Goal: Task Accomplishment & Management: Use online tool/utility

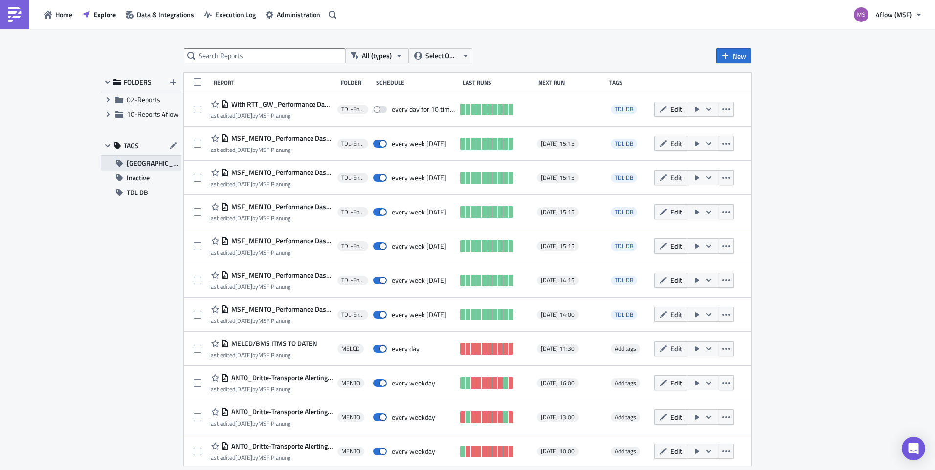
click at [148, 166] on span "[GEOGRAPHIC_DATA]" at bounding box center [154, 163] width 55 height 15
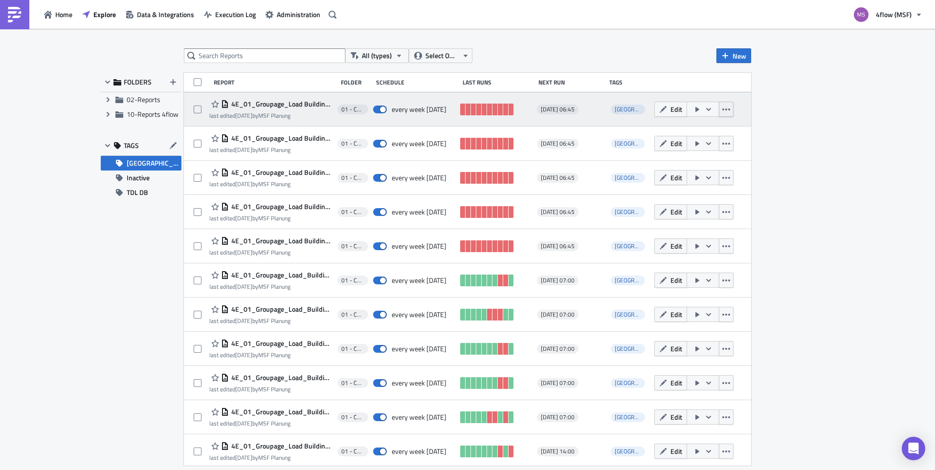
click at [722, 107] on icon "button" at bounding box center [726, 110] width 8 height 8
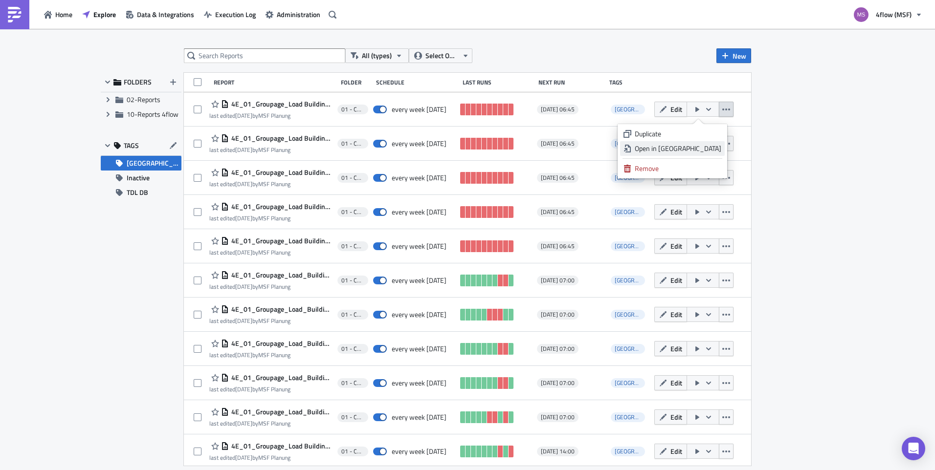
click at [701, 144] on div "Open in [GEOGRAPHIC_DATA]" at bounding box center [678, 149] width 87 height 10
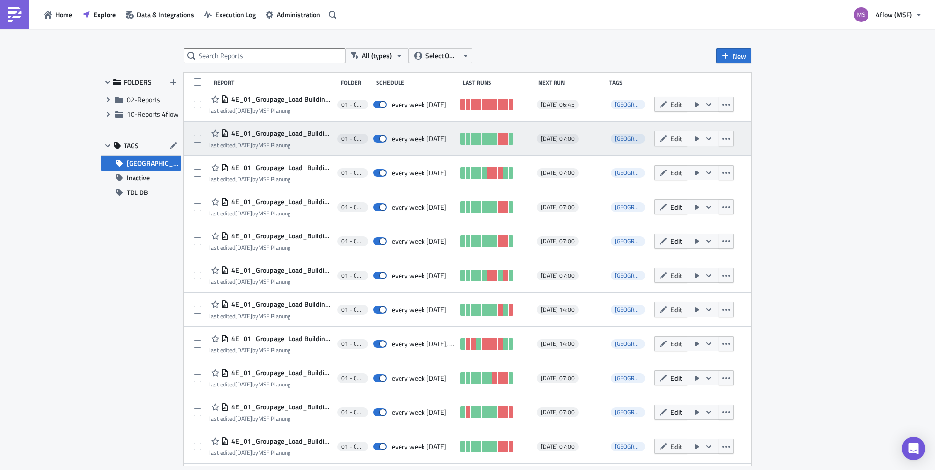
scroll to position [147, 0]
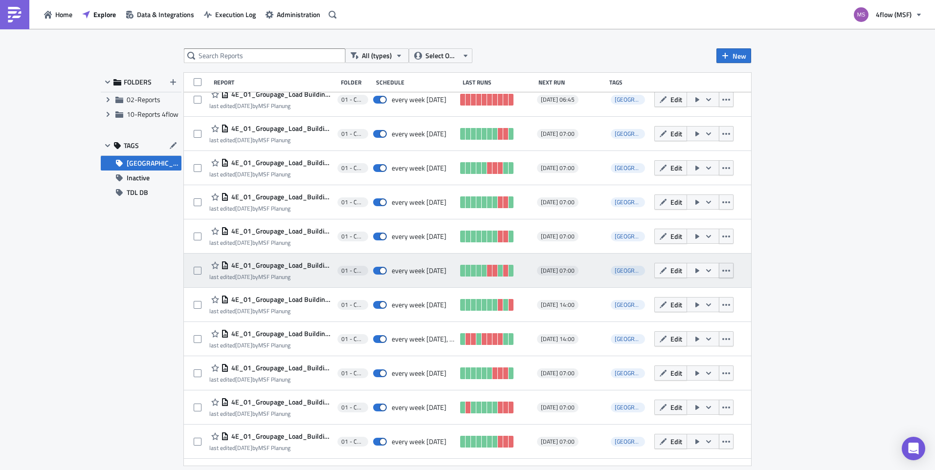
click at [719, 277] on button "button" at bounding box center [726, 270] width 15 height 15
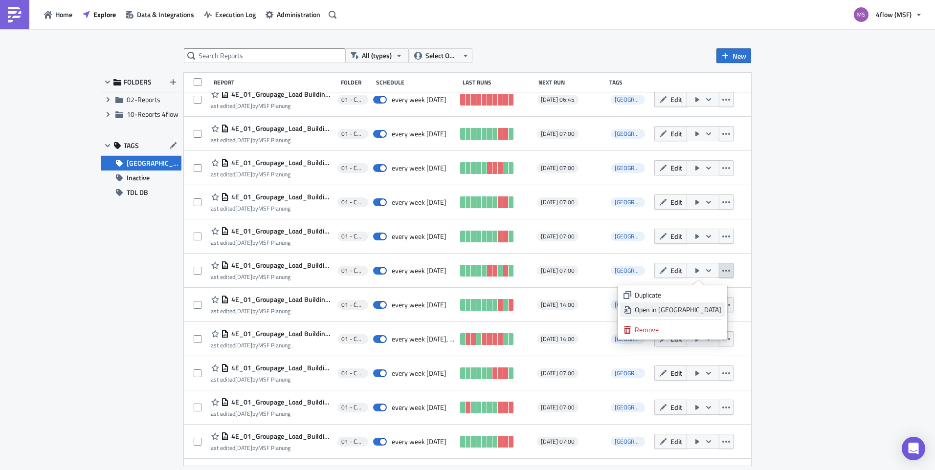
click at [709, 305] on div "Open in [GEOGRAPHIC_DATA]" at bounding box center [678, 310] width 87 height 10
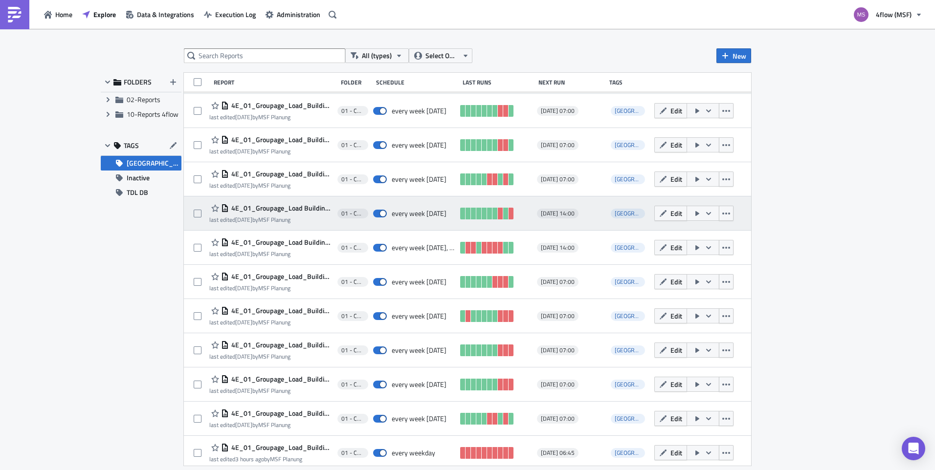
scroll to position [243, 0]
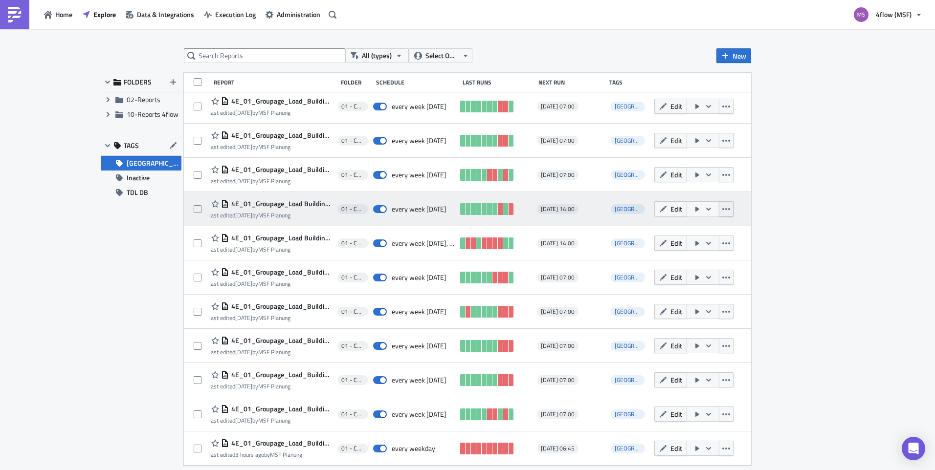
click at [722, 209] on icon "button" at bounding box center [726, 209] width 8 height 8
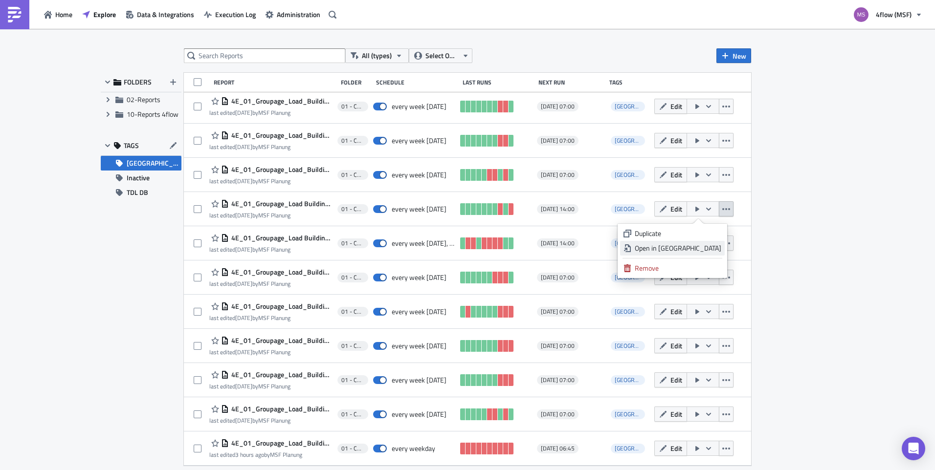
click at [704, 245] on div "Open in [GEOGRAPHIC_DATA]" at bounding box center [678, 249] width 87 height 10
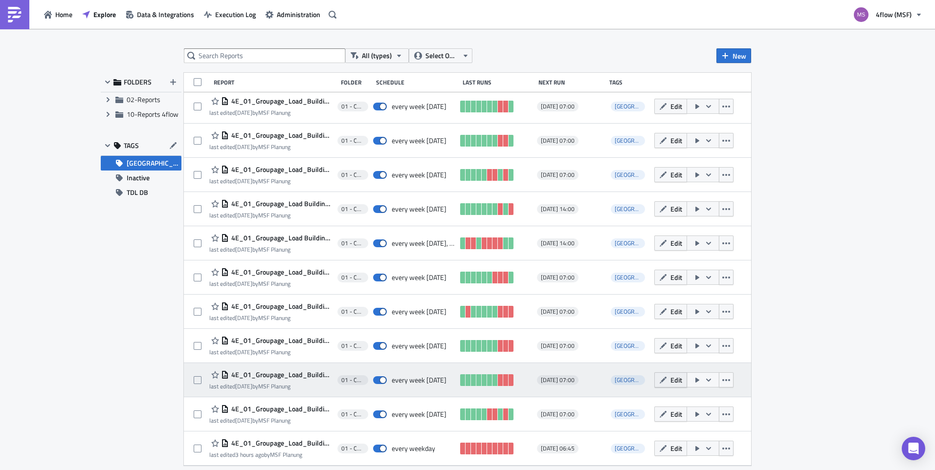
click at [675, 381] on span "Edit" at bounding box center [676, 380] width 12 height 10
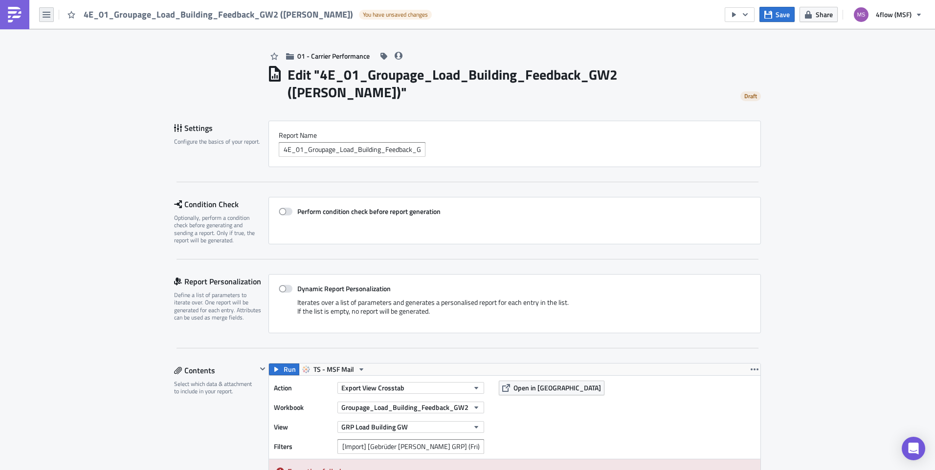
click at [49, 18] on icon "button" at bounding box center [47, 15] width 8 height 8
click at [75, 67] on div "Explore" at bounding box center [88, 69] width 65 height 10
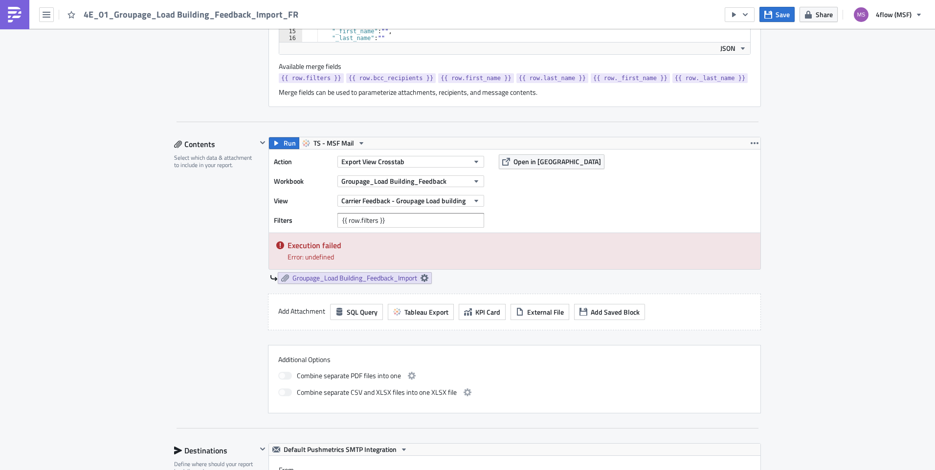
scroll to position [440, 0]
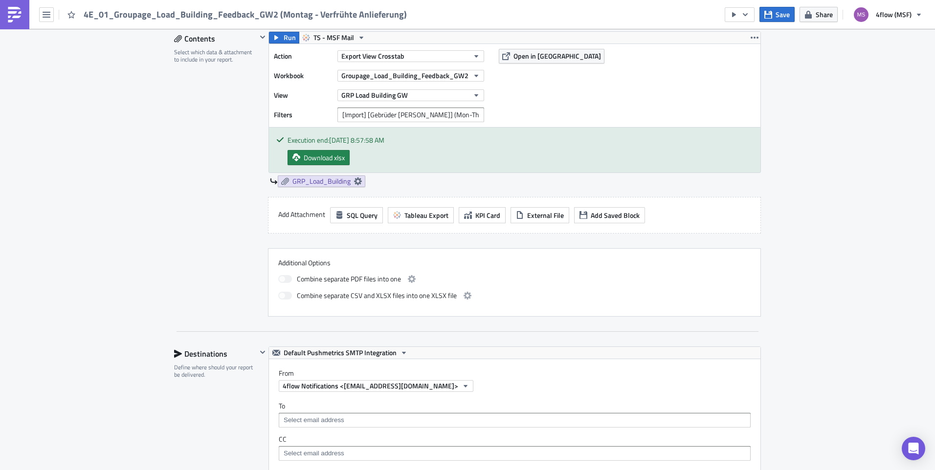
scroll to position [244, 0]
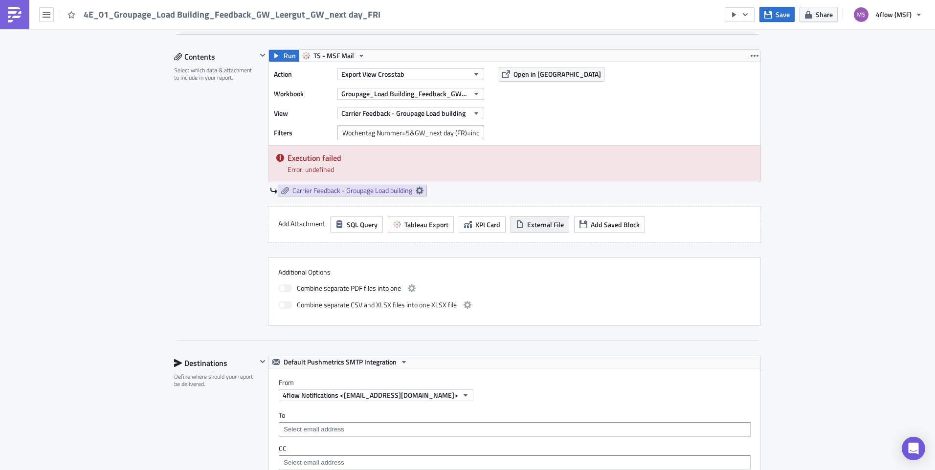
scroll to position [272, 0]
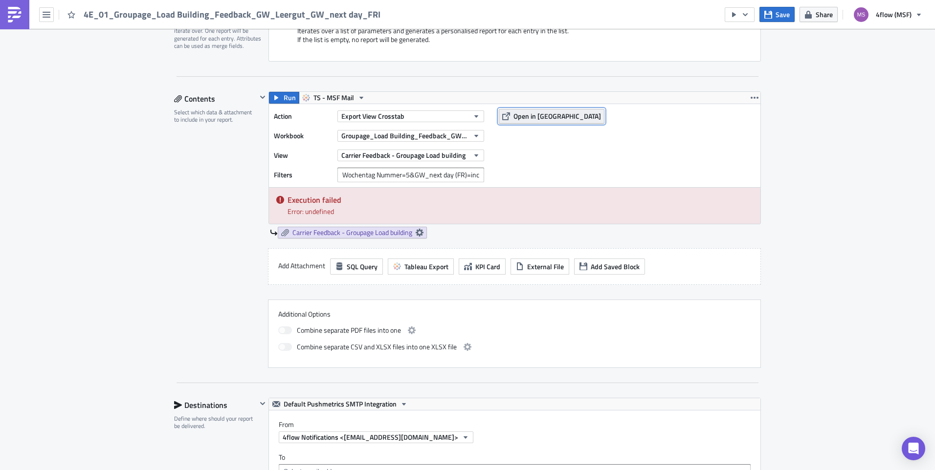
click at [536, 121] on span "Open in [GEOGRAPHIC_DATA]" at bounding box center [557, 116] width 88 height 10
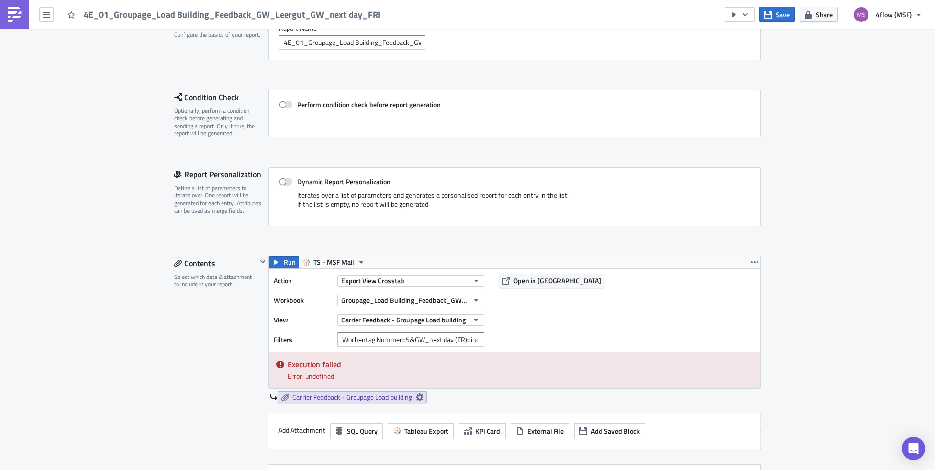
scroll to position [0, 0]
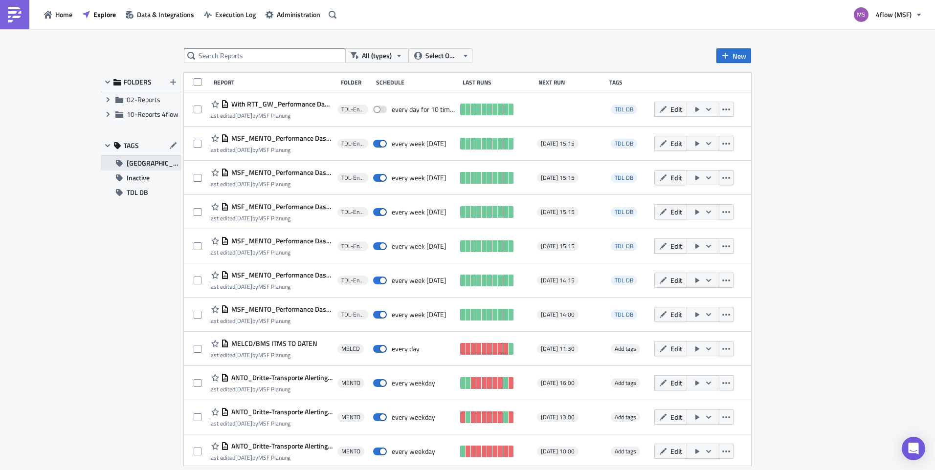
click at [144, 162] on span "[GEOGRAPHIC_DATA]" at bounding box center [154, 163] width 55 height 15
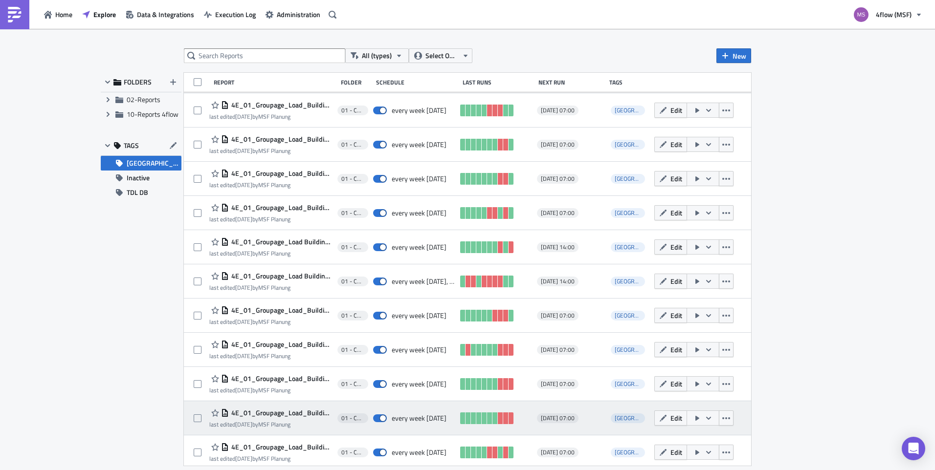
scroll to position [243, 0]
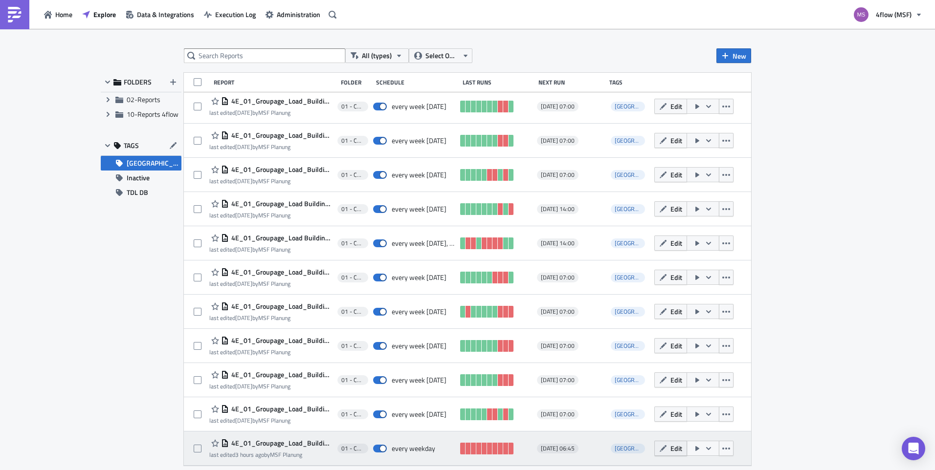
click at [677, 450] on button "Edit" at bounding box center [670, 448] width 33 height 15
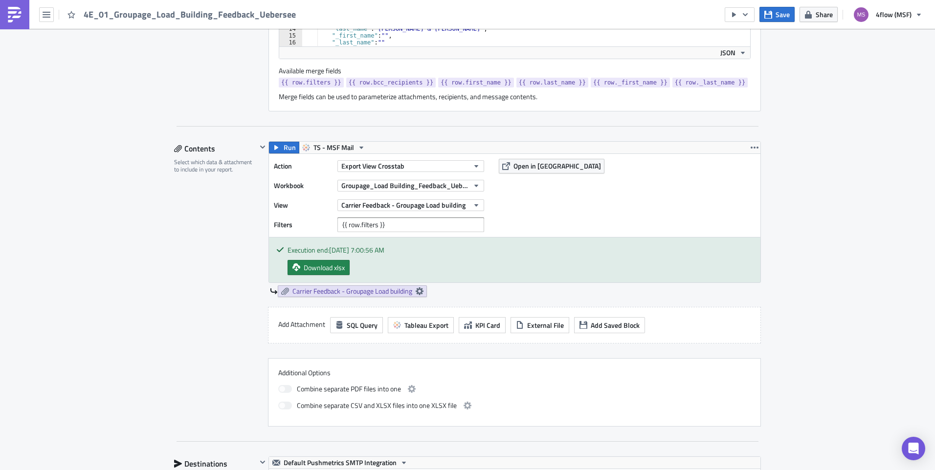
scroll to position [489, 0]
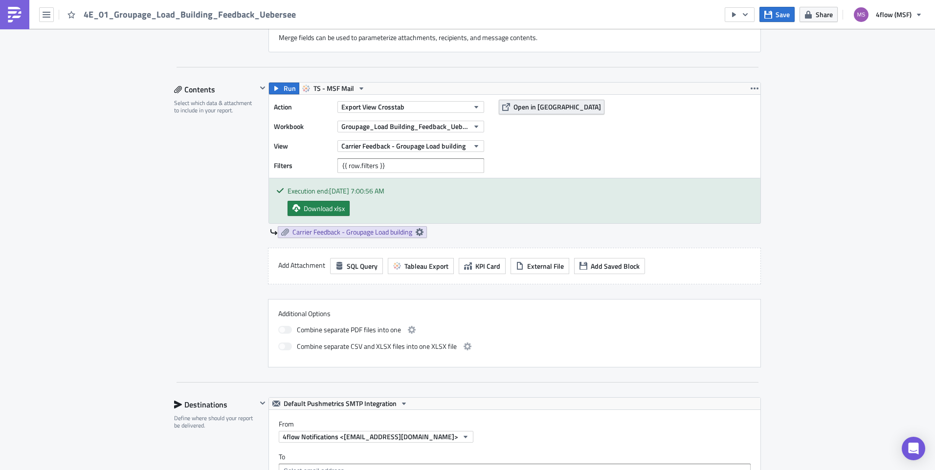
click at [524, 106] on span "Open in [GEOGRAPHIC_DATA]" at bounding box center [557, 107] width 88 height 10
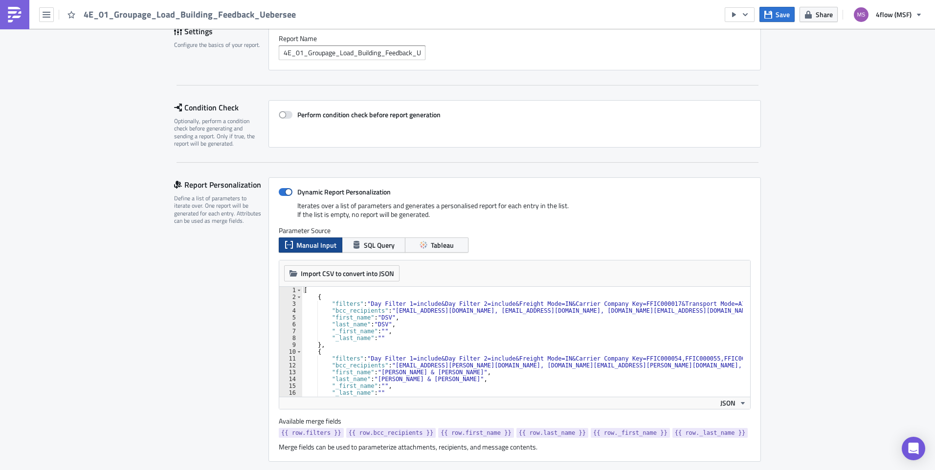
scroll to position [0, 0]
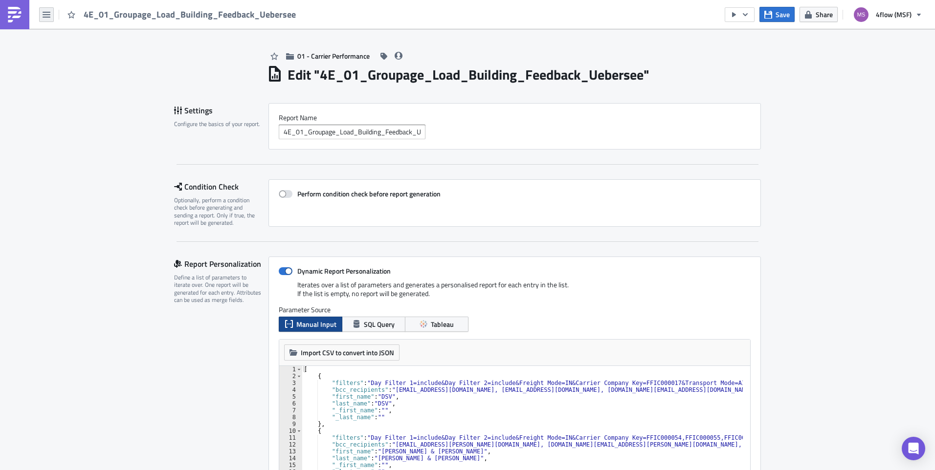
click at [46, 11] on icon "button" at bounding box center [47, 15] width 8 height 8
click at [78, 64] on div "Explore" at bounding box center [88, 69] width 65 height 10
